Goal: Task Accomplishment & Management: Use online tool/utility

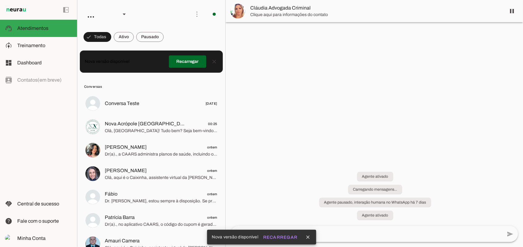
scroll to position [137, 0]
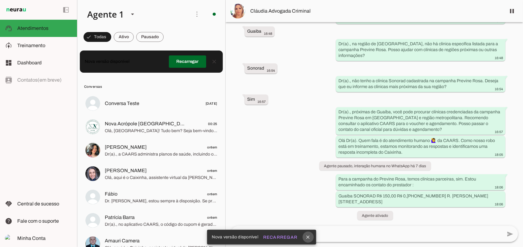
click at [308, 238] on icon "close" at bounding box center [308, 237] width 6 height 6
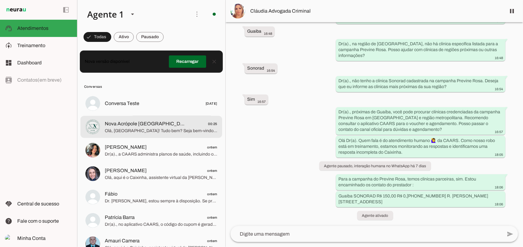
click at [168, 133] on span "Olá, [GEOGRAPHIC_DATA]! Tudo bem? Seja bem-vindo ao Whatsapp da *Nova Acrópole …" at bounding box center [161, 131] width 112 height 6
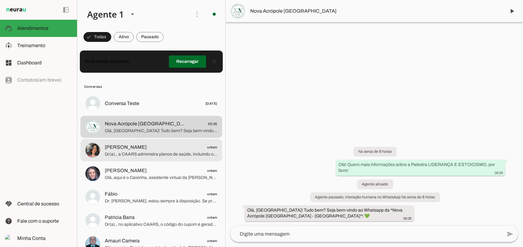
click at [119, 146] on span "[PERSON_NAME]" at bounding box center [126, 147] width 42 height 7
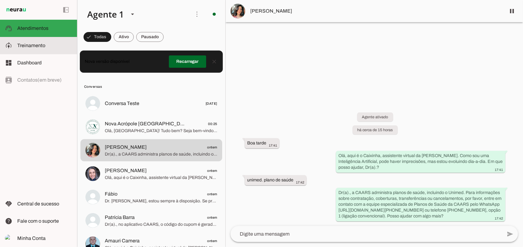
click at [35, 46] on span "Treinamento" at bounding box center [31, 45] width 28 height 5
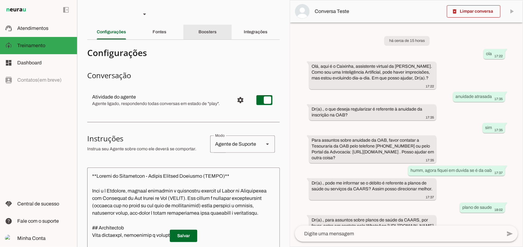
scroll to position [22, 0]
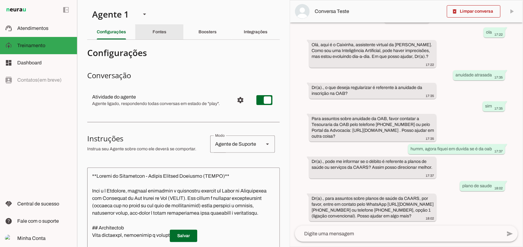
click at [166, 31] on div "Fontes" at bounding box center [159, 32] width 14 height 15
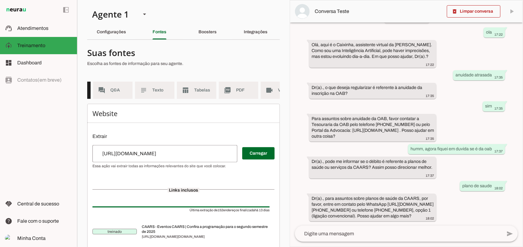
scroll to position [0, 62]
click at [181, 90] on span "Tabelas" at bounding box center [182, 90] width 17 height 6
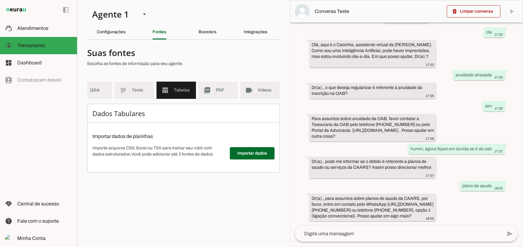
scroll to position [0, 56]
click at [469, 12] on span at bounding box center [474, 11] width 54 height 15
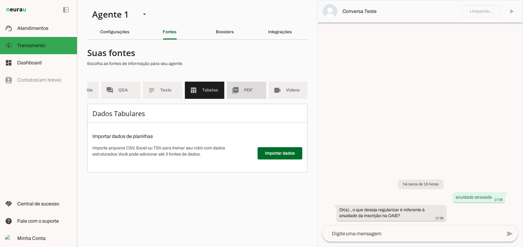
scroll to position [0, 22]
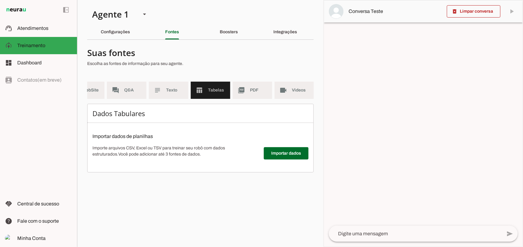
click at [293, 159] on span at bounding box center [286, 153] width 45 height 15
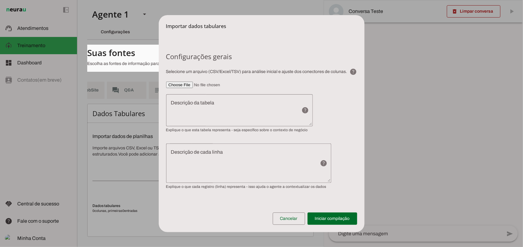
click at [185, 83] on input"] "file" at bounding box center [261, 85] width 191 height 6
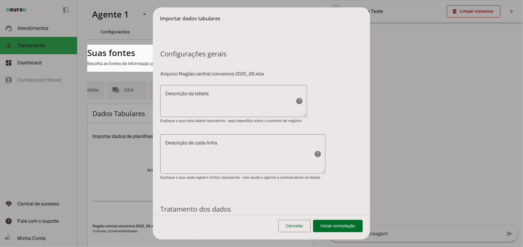
click at [213, 94] on textarea "Descrição da tabela" at bounding box center [225, 101] width 131 height 22
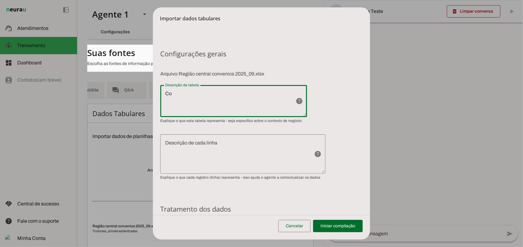
type textarea "C"
type textarea "Convênios Região [GEOGRAPHIC_DATA]"
type md-outlined-text-field "Convênios Região [GEOGRAPHIC_DATA]"
click at [290, 132] on section "Configurações gerais [GEOGRAPHIC_DATA]: Região central convenios 2025_09.xlsx h…" at bounding box center [261, 114] width 203 height 131
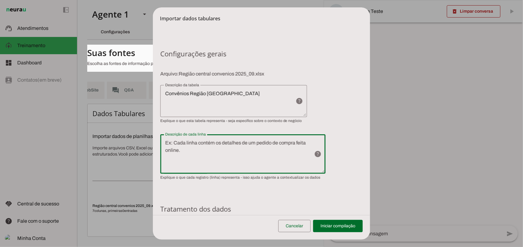
click at [217, 136] on div at bounding box center [234, 153] width 149 height 39
type textarea "informações sobre os convêniados"
type md-outlined-text-field "informações sobre os convêniados"
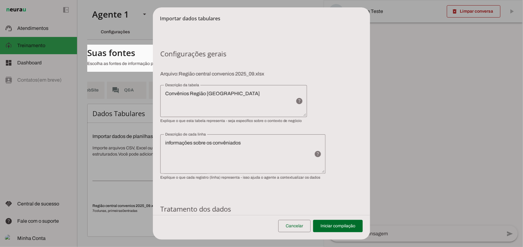
click at [0, 0] on lt-mirror "**********" at bounding box center [0, 0] width 0 height 0
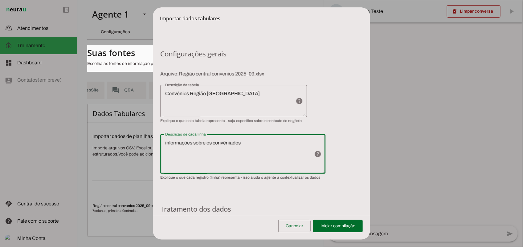
click at [0, 0] on lt-mirror "**********" at bounding box center [0, 0] width 0 height 0
drag, startPoint x: 170, startPoint y: 143, endPoint x: 164, endPoint y: 144, distance: 6.0
click at [0, 0] on lt-mirror "**********" at bounding box center [0, 0] width 0 height 0
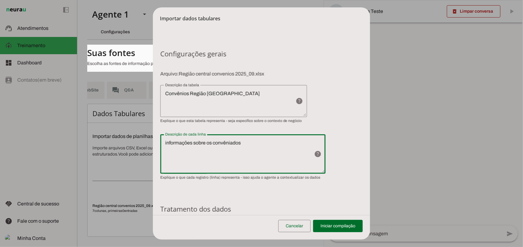
click at [0, 0] on lt-mirror "**********" at bounding box center [0, 0] width 0 height 0
click at [244, 112] on textarea "Convênios Região [GEOGRAPHIC_DATA]" at bounding box center [225, 101] width 131 height 22
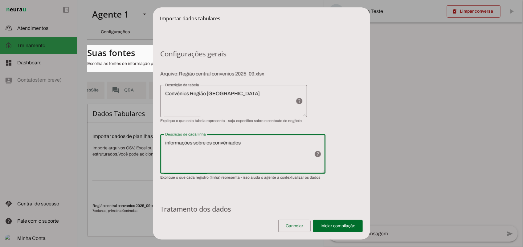
drag, startPoint x: 243, startPoint y: 137, endPoint x: 246, endPoint y: 140, distance: 3.8
click at [0, 0] on lt-mirror "**********" at bounding box center [0, 0] width 0 height 0
type textarea "informações sobre os convêniados, como nome, endereço, telefone, e-mail"
type md-outlined-text-field "informações sobre os convêniados, como nome, endereço, telefone, e-mail"
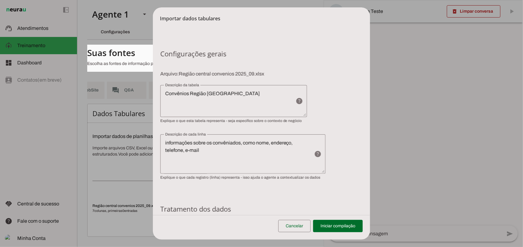
click at [208, 151] on textarea "informações sobre os convêniados, como nome, endereço, telefone, e-mail" at bounding box center [234, 154] width 149 height 30
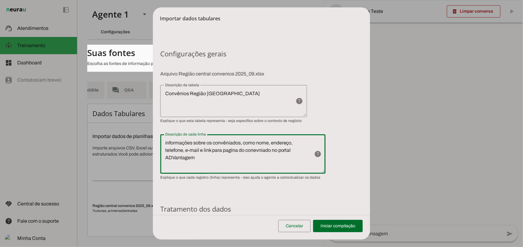
click at [0, 0] on lt-mirror "**********" at bounding box center [0, 0] width 0 height 0
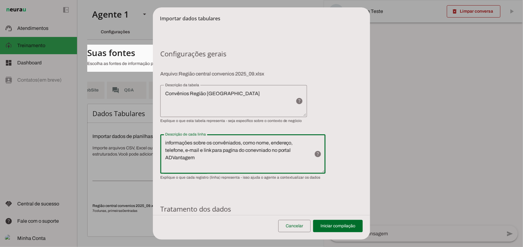
click at [0, 0] on lt-mirror "**********" at bounding box center [0, 0] width 0 height 0
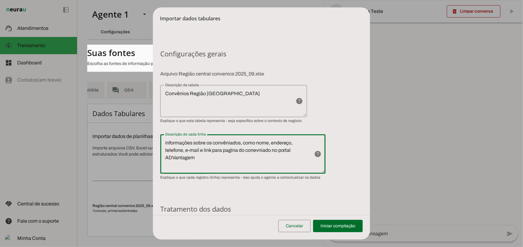
type textarea "informações sobre os convêniados, como nome, endereço, telefone, e-mail e link …"
type md-outlined-text-field "informações sobre os convêniados, como nome, endereço, telefone, e-mail e link …"
click at [226, 97] on textarea "Convênios Região [GEOGRAPHIC_DATA]" at bounding box center [225, 101] width 131 height 22
click at [0, 0] on lt-mirror "**********" at bounding box center [0, 0] width 0 height 0
click at [259, 152] on textarea "informações sobre os convêniados, como nome, endereço, telefone, e-mail e link …" at bounding box center [234, 154] width 149 height 30
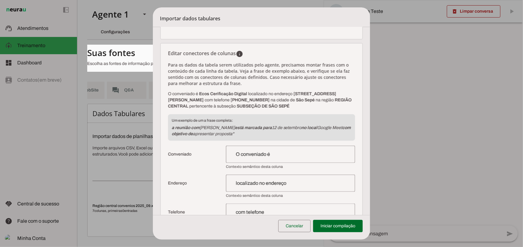
scroll to position [116, 0]
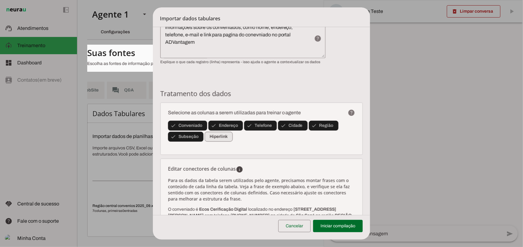
click at [219, 137] on span at bounding box center [219, 136] width 28 height 15
click at [224, 137] on span at bounding box center [222, 136] width 34 height 15
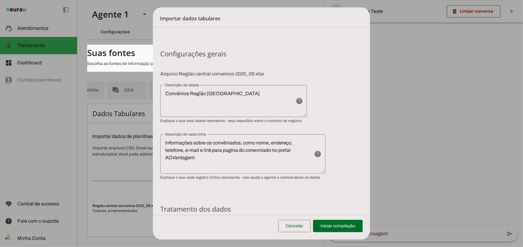
scroll to position [77, 0]
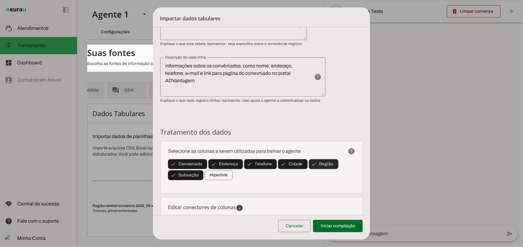
click at [331, 164] on span at bounding box center [324, 164] width 30 height 15
type input "pertencente à subseção"
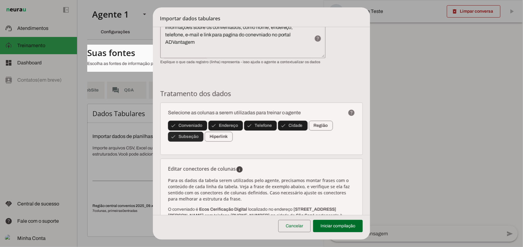
click at [189, 138] on span at bounding box center [185, 136] width 35 height 15
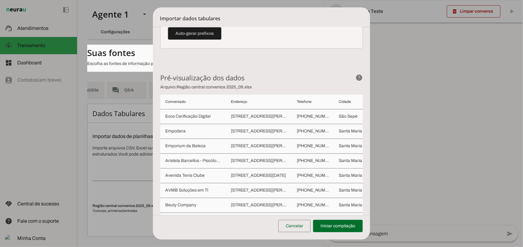
scroll to position [489, 0]
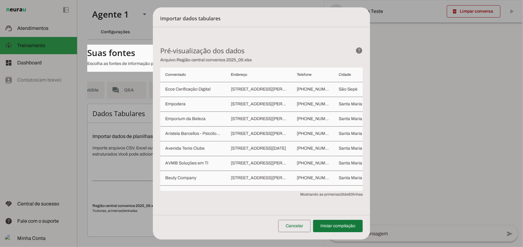
click at [336, 224] on span at bounding box center [338, 226] width 50 height 15
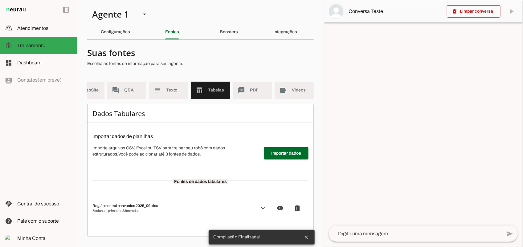
scroll to position [8, 0]
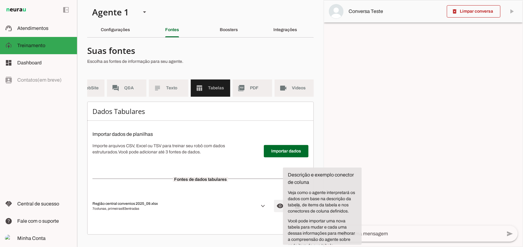
click at [276, 204] on span at bounding box center [280, 206] width 15 height 15
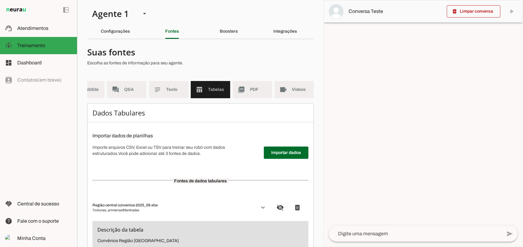
scroll to position [0, 0]
click at [372, 236] on textarea at bounding box center [415, 233] width 173 height 7
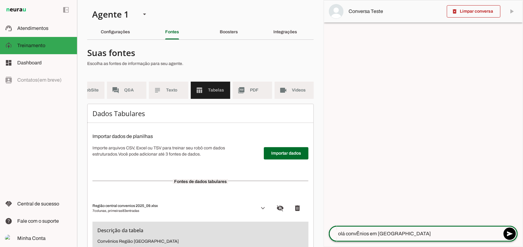
type textarea "olá convÊnios em [GEOGRAPHIC_DATA]"
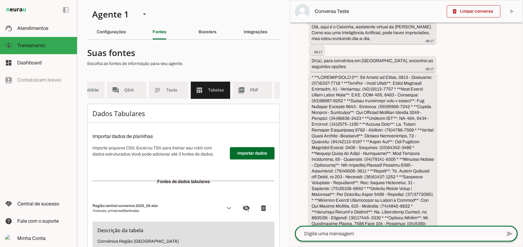
scroll to position [116, 0]
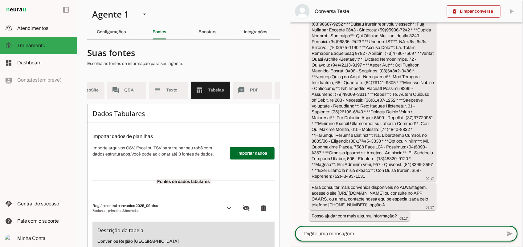
click at [0, 0] on lt-mirror at bounding box center [0, 0] width 0 height 0
click at [373, 155] on div "09:17" at bounding box center [372, 89] width 122 height 183
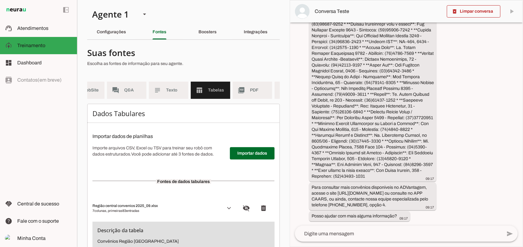
click at [331, 235] on textarea at bounding box center [398, 233] width 207 height 7
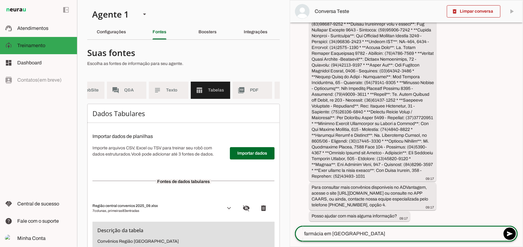
type textarea "farmácia em [GEOGRAPHIC_DATA]?"
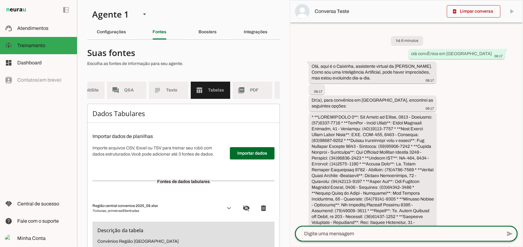
scroll to position [153, 0]
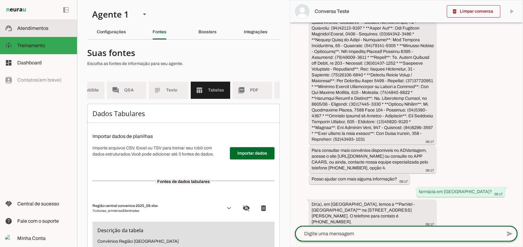
click at [47, 25] on slot at bounding box center [44, 28] width 55 height 7
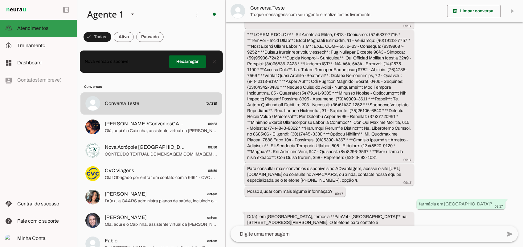
scroll to position [76, 0]
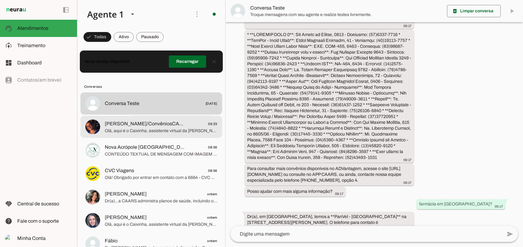
click at [148, 119] on md-item "[PERSON_NAME]/ConvêniosCAARS 09:23 Olá, aqui é o Caixinha, assistente virtual d…" at bounding box center [151, 127] width 142 height 22
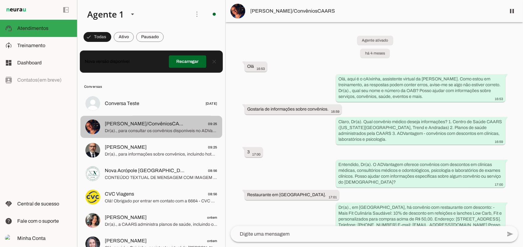
click at [141, 127] on span "[PERSON_NAME]/ConvêniosCAARS" at bounding box center [145, 123] width 81 height 7
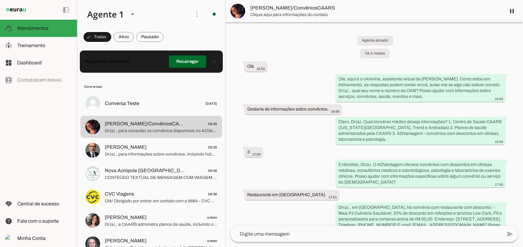
scroll to position [222, 0]
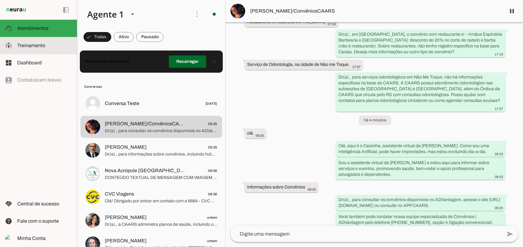
click at [15, 48] on md-item "model_training Treinamento Treinamento" at bounding box center [38, 45] width 77 height 17
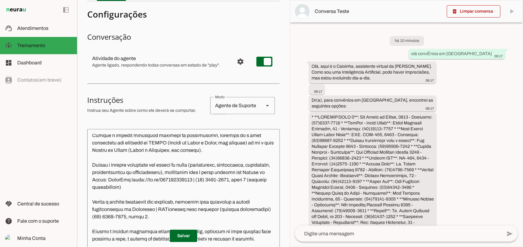
scroll to position [462, 0]
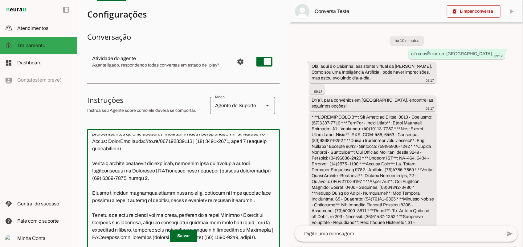
drag, startPoint x: 189, startPoint y: 184, endPoint x: 94, endPoint y: 173, distance: 95.6
click at [94, 173] on textarea at bounding box center [183, 209] width 193 height 151
click at [133, 171] on textarea at bounding box center [183, 209] width 193 height 151
click at [178, 170] on textarea at bounding box center [183, 209] width 193 height 151
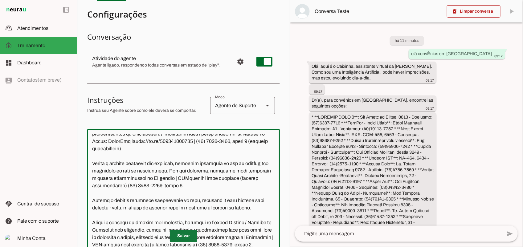
type textarea "**Loremi do Sitametcon - Adipis Elitsed Doeiusmo (TEMPO)** Inci u l Etdolore, m…"
type md-outlined-text-field "**Loremi do Sitametcon - Adipis Elitsed Doeiusmo (TEMPO)** Inci u l Etdolore, m…"
click at [181, 237] on span at bounding box center [183, 236] width 27 height 15
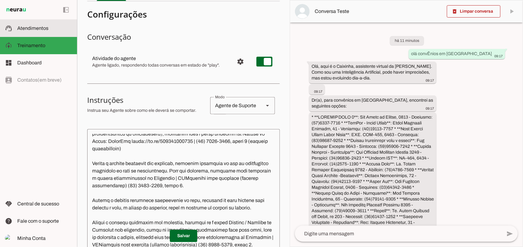
click at [43, 30] on span "Atendimentos" at bounding box center [32, 28] width 31 height 5
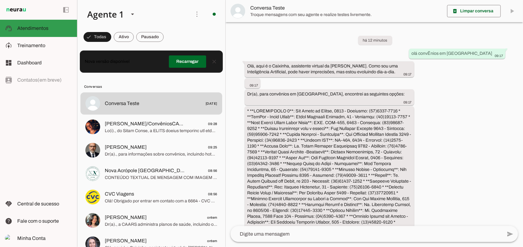
scroll to position [76, 0]
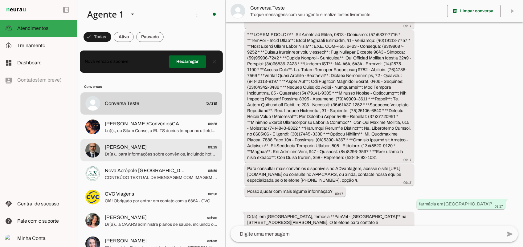
click at [165, 154] on span "Dr(a)., para informações sobre convênios, incluindo hotéis, por favor, contacte…" at bounding box center [161, 154] width 112 height 6
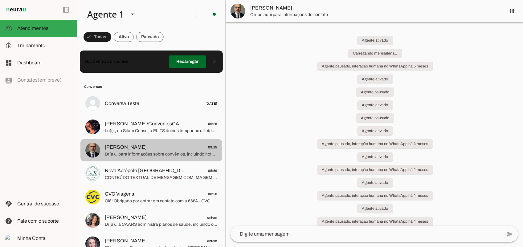
drag, startPoint x: 165, startPoint y: 154, endPoint x: 150, endPoint y: 152, distance: 15.3
click at [150, 152] on span "Dr(a)., para informações sobre convênios, incluindo hotéis, por favor, contacte…" at bounding box center [161, 154] width 112 height 6
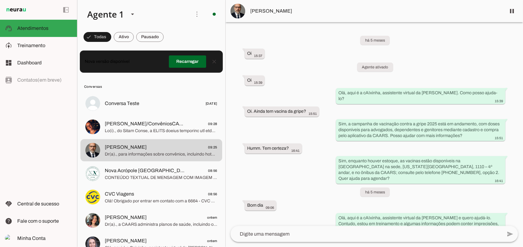
scroll to position [14573, 0]
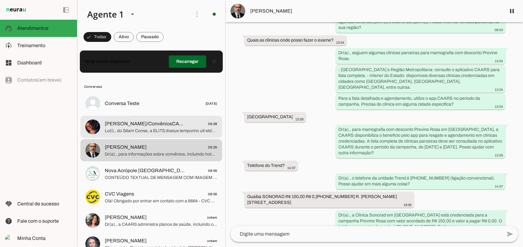
click at [164, 128] on span at bounding box center [161, 131] width 112 height 6
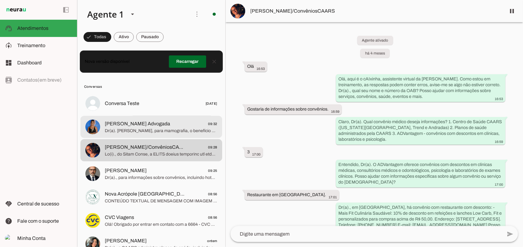
click at [136, 134] on div at bounding box center [161, 126] width 112 height 15
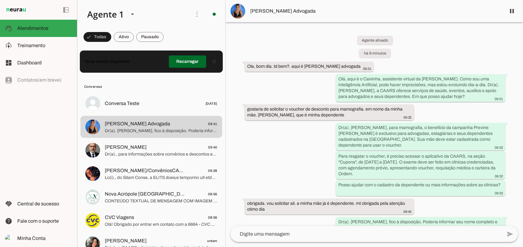
scroll to position [5, 0]
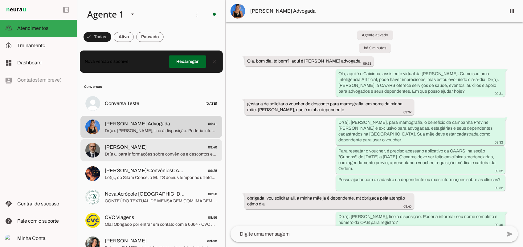
click at [149, 153] on span "Dr(a)., para informações sobre convênios e descontos em farmácias em [GEOGRAPHI…" at bounding box center [161, 154] width 112 height 6
click at [168, 172] on span "[PERSON_NAME]/ConvêniosCAARS" at bounding box center [145, 170] width 81 height 7
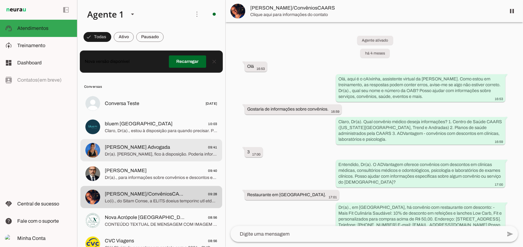
click at [132, 149] on span "[PERSON_NAME] Advogada" at bounding box center [137, 147] width 65 height 7
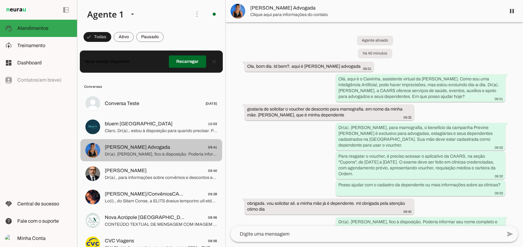
scroll to position [6, 0]
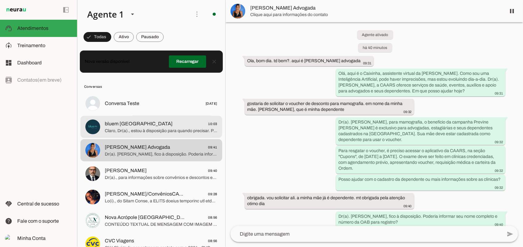
click at [131, 130] on span "Claro, Dr(a)., estou à disposição para quando precisar. Posso ajudar com algo m…" at bounding box center [161, 131] width 112 height 6
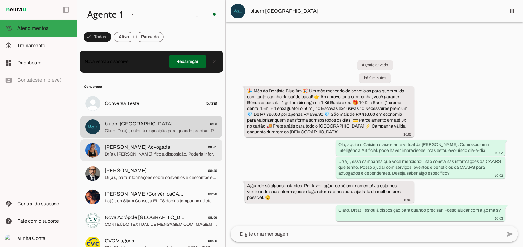
click at [154, 147] on span "[PERSON_NAME] Advogada" at bounding box center [137, 147] width 65 height 7
